Goal: Transaction & Acquisition: Download file/media

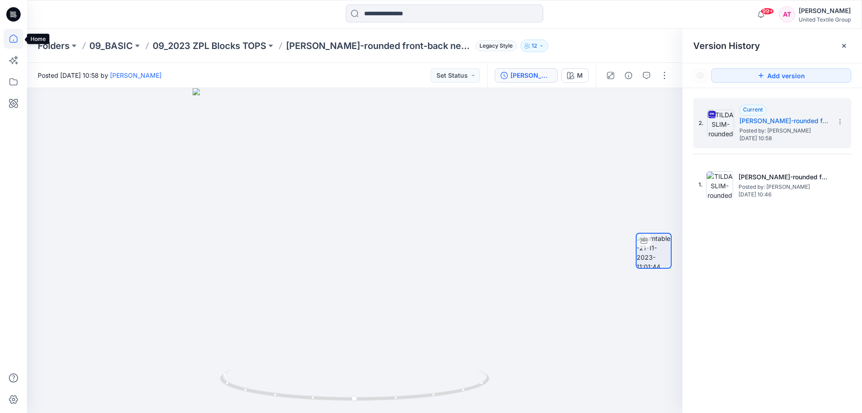
click at [14, 40] on icon at bounding box center [14, 39] width 20 height 20
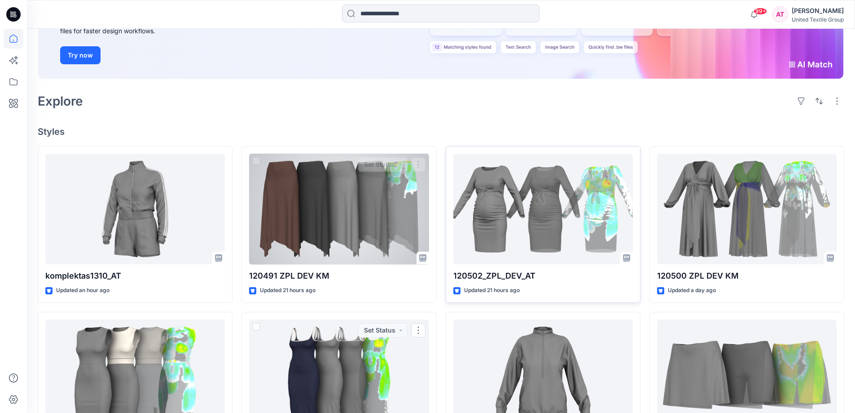
scroll to position [135, 0]
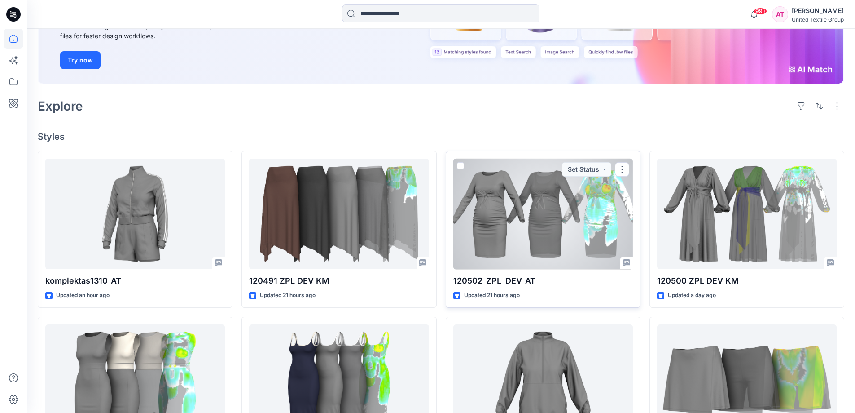
click at [529, 211] on div at bounding box center [544, 214] width 180 height 111
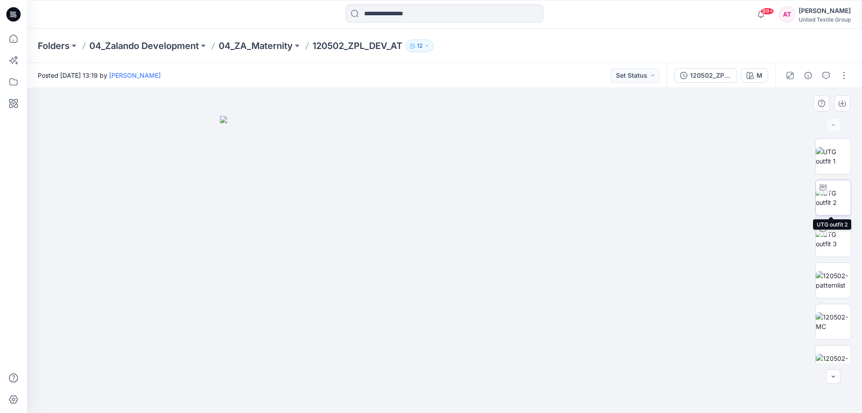
click at [834, 200] on img at bounding box center [833, 197] width 35 height 19
click at [15, 40] on icon at bounding box center [14, 39] width 20 height 20
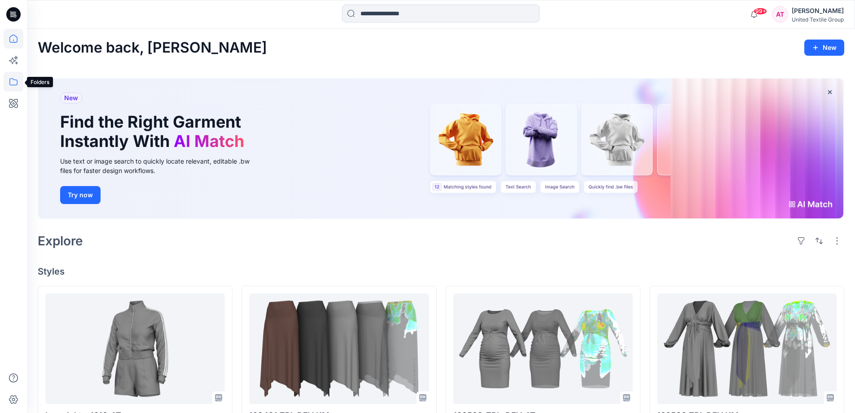
click at [16, 81] on icon at bounding box center [14, 82] width 20 height 20
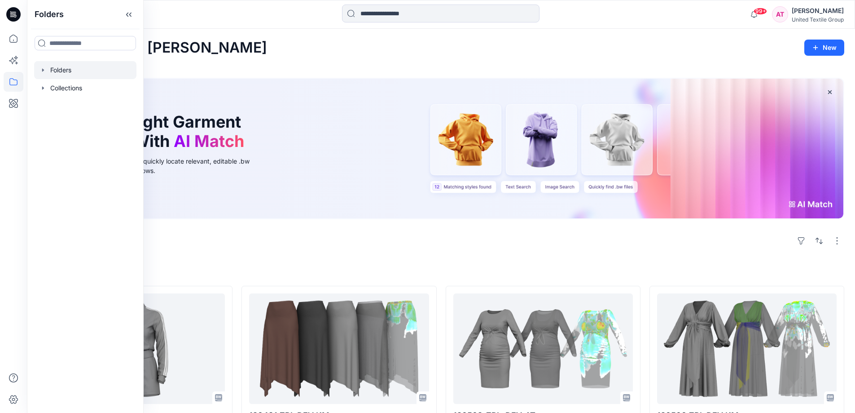
click at [85, 74] on div at bounding box center [85, 70] width 102 height 18
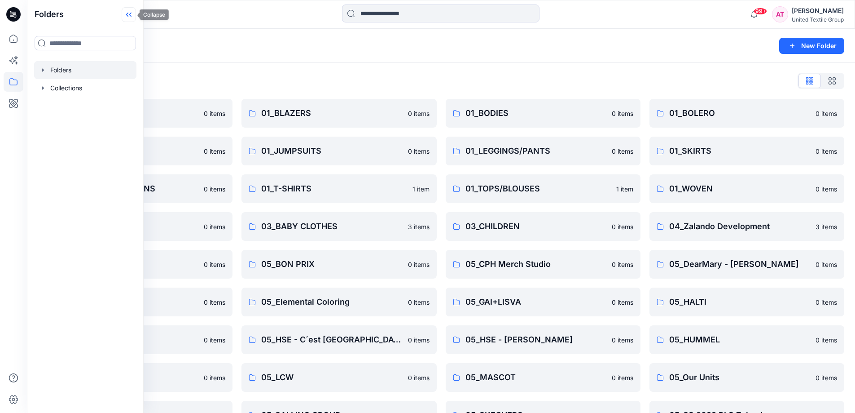
click at [131, 15] on icon at bounding box center [129, 14] width 14 height 15
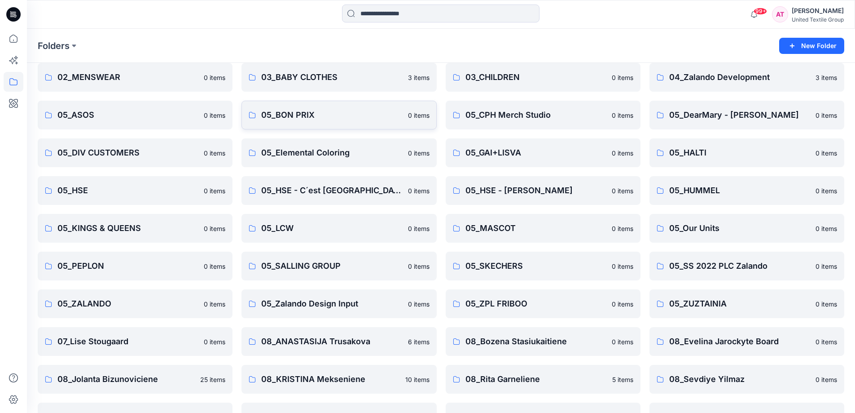
scroll to position [216, 0]
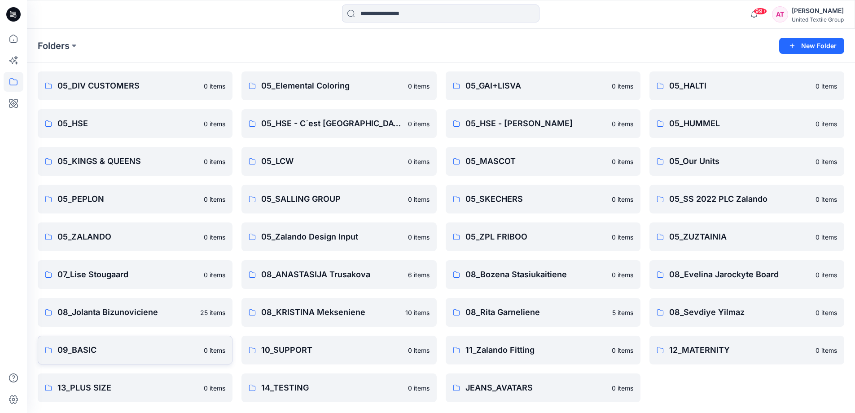
click at [153, 350] on p "09_BASIC" at bounding box center [127, 350] width 141 height 13
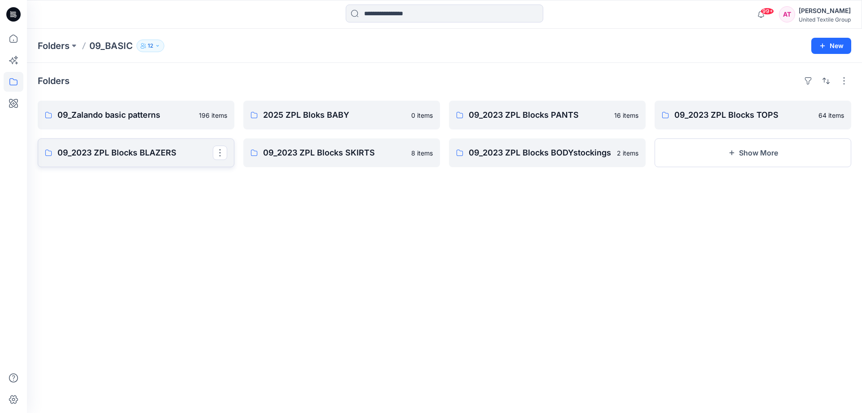
click at [205, 157] on p "09_2023 ZPL Blocks BLAZERS" at bounding box center [134, 152] width 155 height 13
click at [802, 119] on p "09_2023 ZPL Blocks TOPS" at bounding box center [751, 115] width 155 height 13
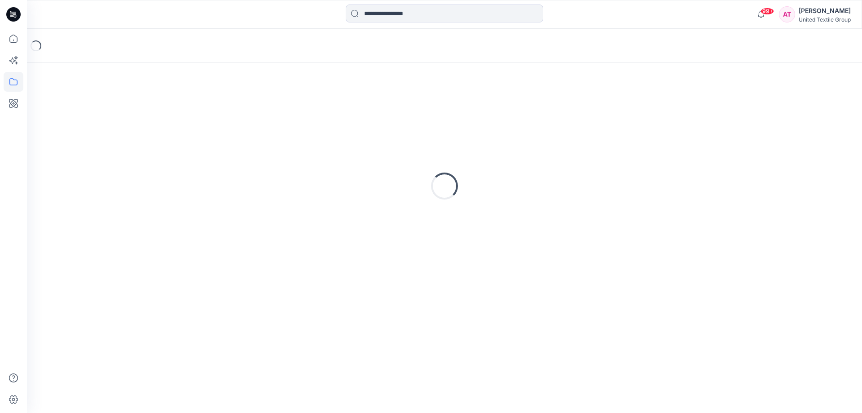
click at [802, 119] on div "Loading..." at bounding box center [445, 186] width 814 height 225
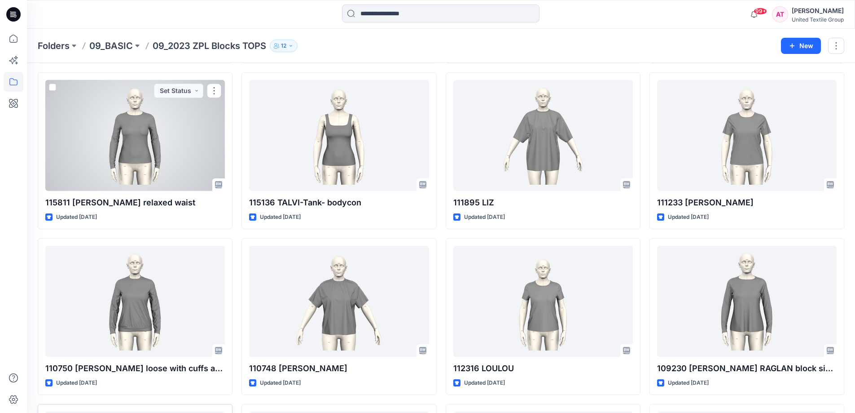
scroll to position [1534, 0]
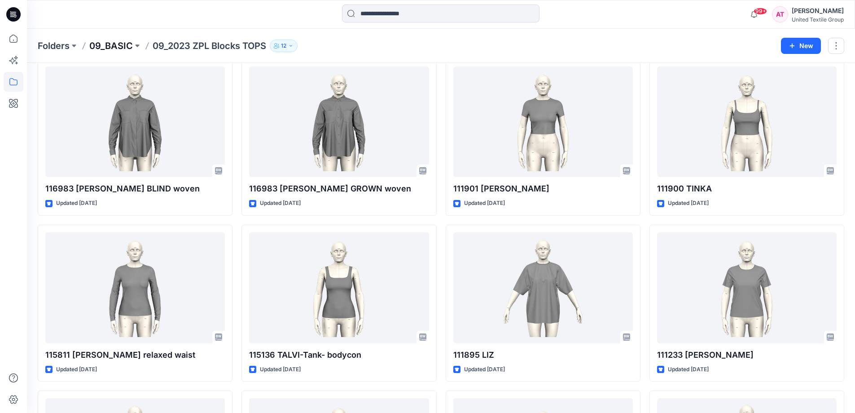
click at [113, 46] on p "09_BASIC" at bounding box center [111, 46] width 44 height 13
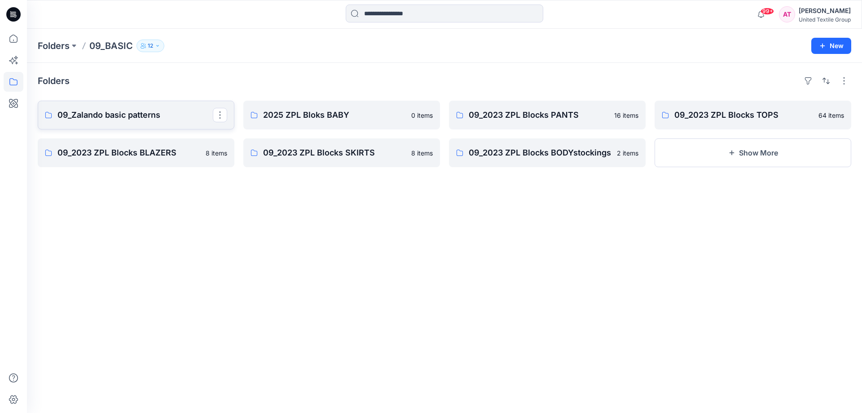
click at [153, 119] on p "09_Zalando basic patterns" at bounding box center [134, 115] width 155 height 13
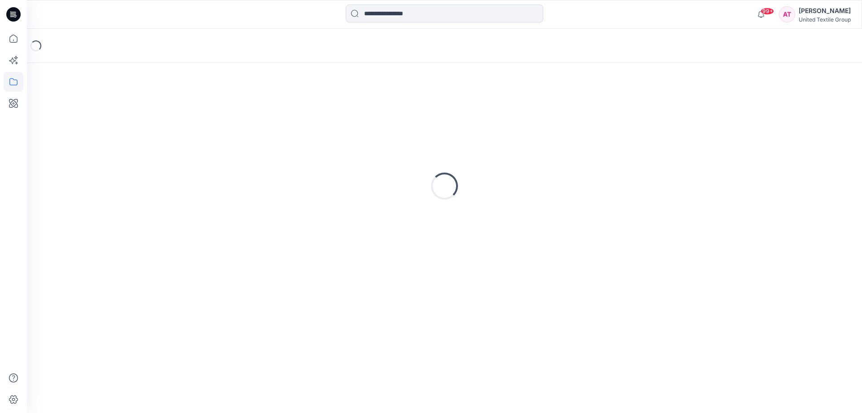
click at [153, 119] on div "Loading..." at bounding box center [445, 186] width 814 height 225
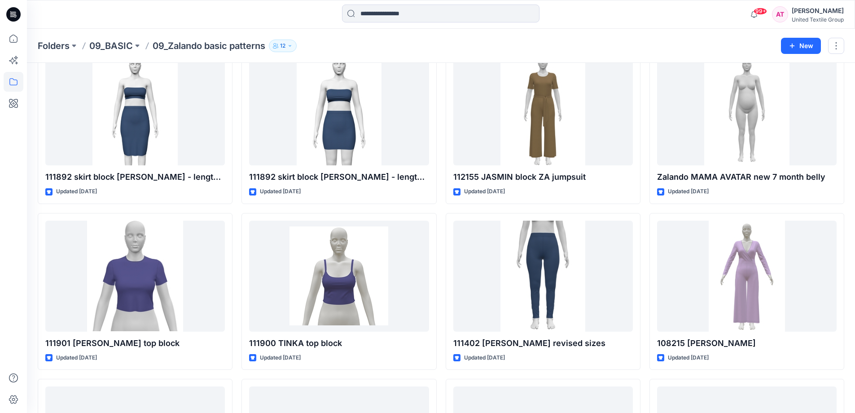
scroll to position [4423, 0]
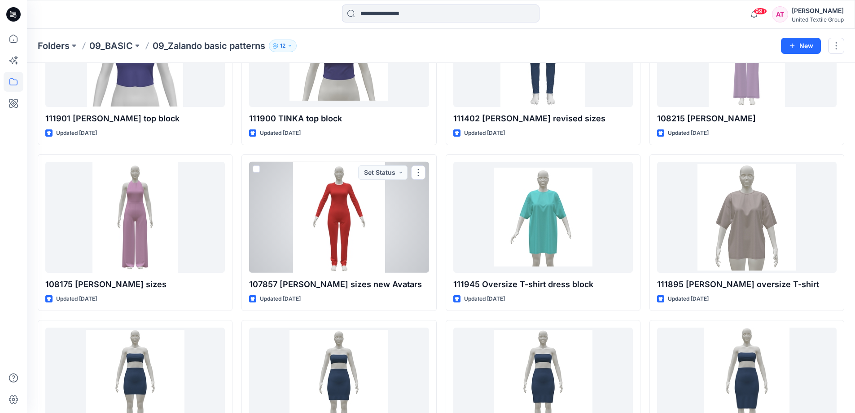
click at [348, 215] on div at bounding box center [339, 217] width 180 height 111
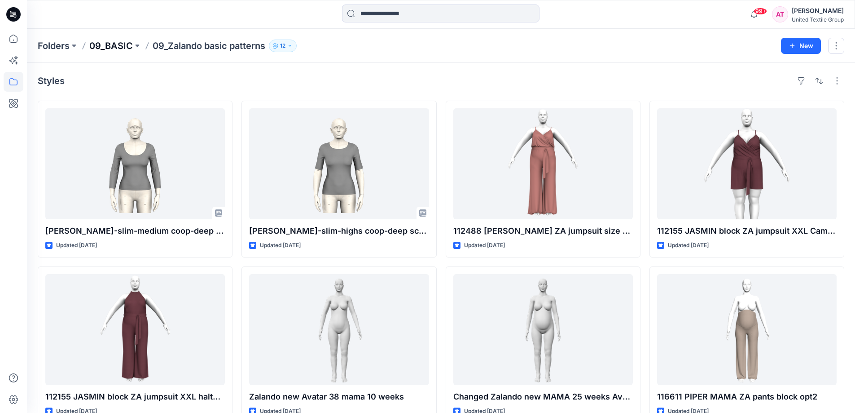
click at [110, 45] on p "09_BASIC" at bounding box center [111, 46] width 44 height 13
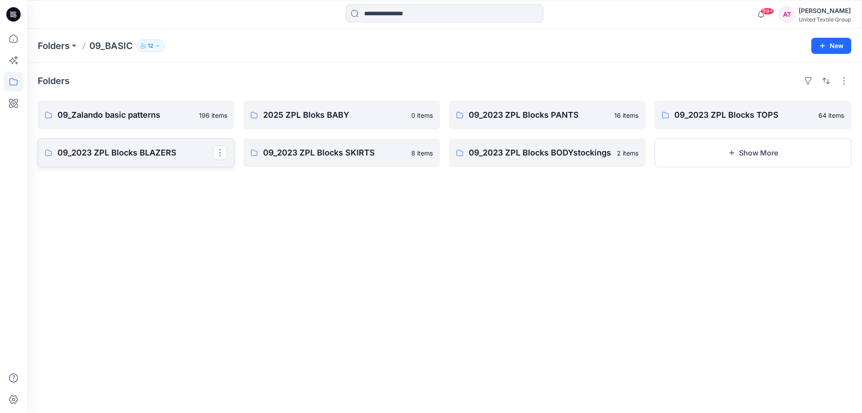
click at [181, 146] on p "09_2023 ZPL Blocks BLAZERS" at bounding box center [134, 152] width 155 height 13
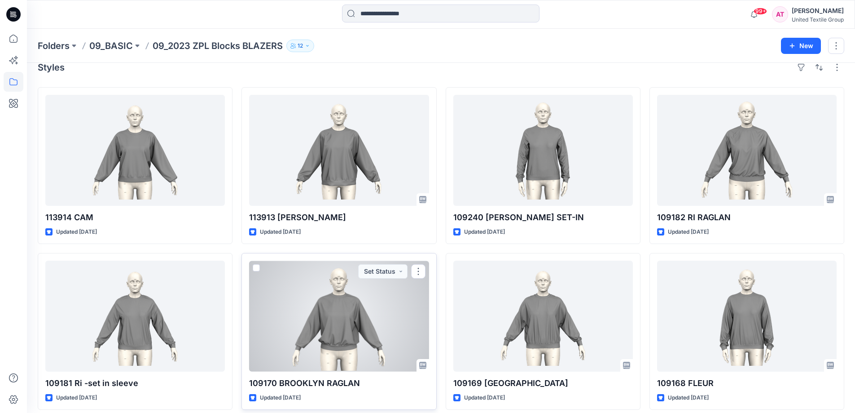
scroll to position [21, 0]
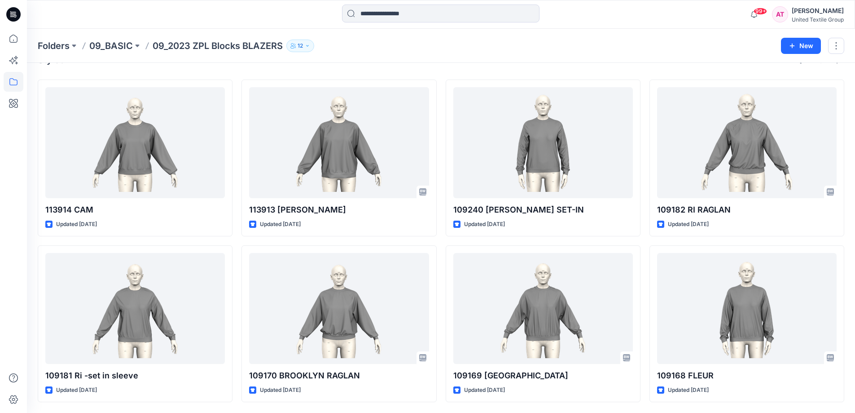
click at [851, 277] on div "Styles 113914 CAM Updated [DATE] 109181 Ri -set in sleeve Updated [DATE] 113913…" at bounding box center [441, 227] width 829 height 371
click at [847, 300] on div "Styles 113914 CAM Updated [DATE] 109181 Ri -set in sleeve Updated [DATE] 113913…" at bounding box center [441, 227] width 829 height 371
click at [653, 41] on div "Folders 09_BASIC 09_2023 ZPL Blocks BLAZERS 12" at bounding box center [406, 46] width 737 height 13
click at [124, 46] on p "09_BASIC" at bounding box center [111, 46] width 44 height 13
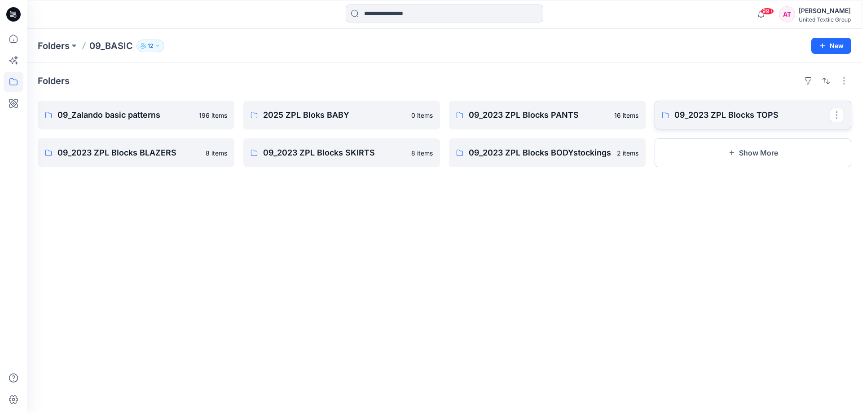
click at [733, 122] on link "09_2023 ZPL Blocks TOPS" at bounding box center [753, 115] width 197 height 29
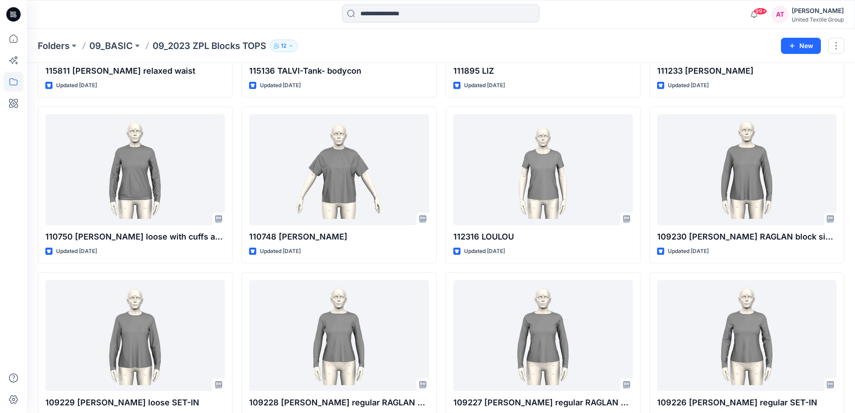
scroll to position [1931, 0]
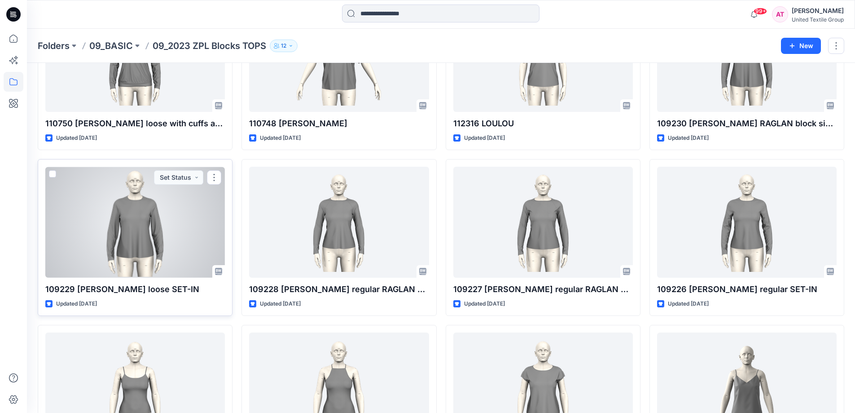
click at [137, 201] on div at bounding box center [135, 222] width 180 height 111
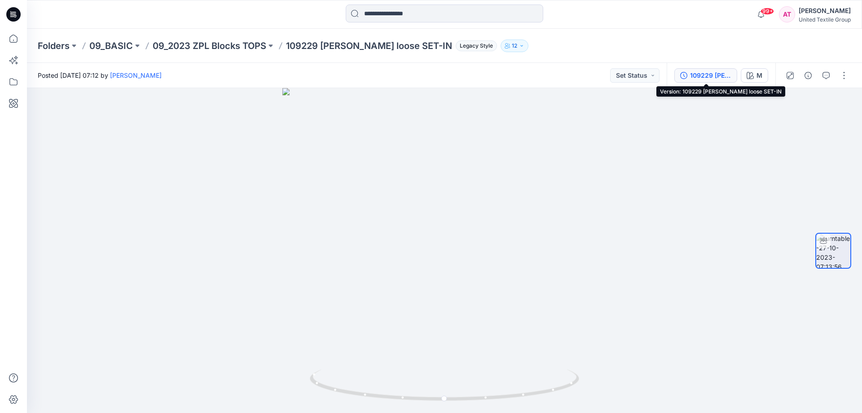
click at [692, 79] on div "109229 [PERSON_NAME] loose SET-IN" at bounding box center [710, 76] width 41 height 10
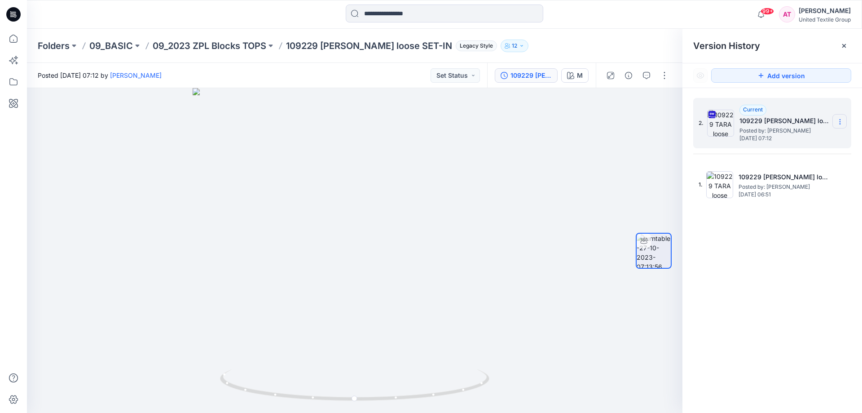
click at [843, 121] on icon at bounding box center [840, 121] width 7 height 7
click at [813, 139] on span "Download Source BW File" at bounding box center [794, 139] width 75 height 11
